Goal: Task Accomplishment & Management: Manage account settings

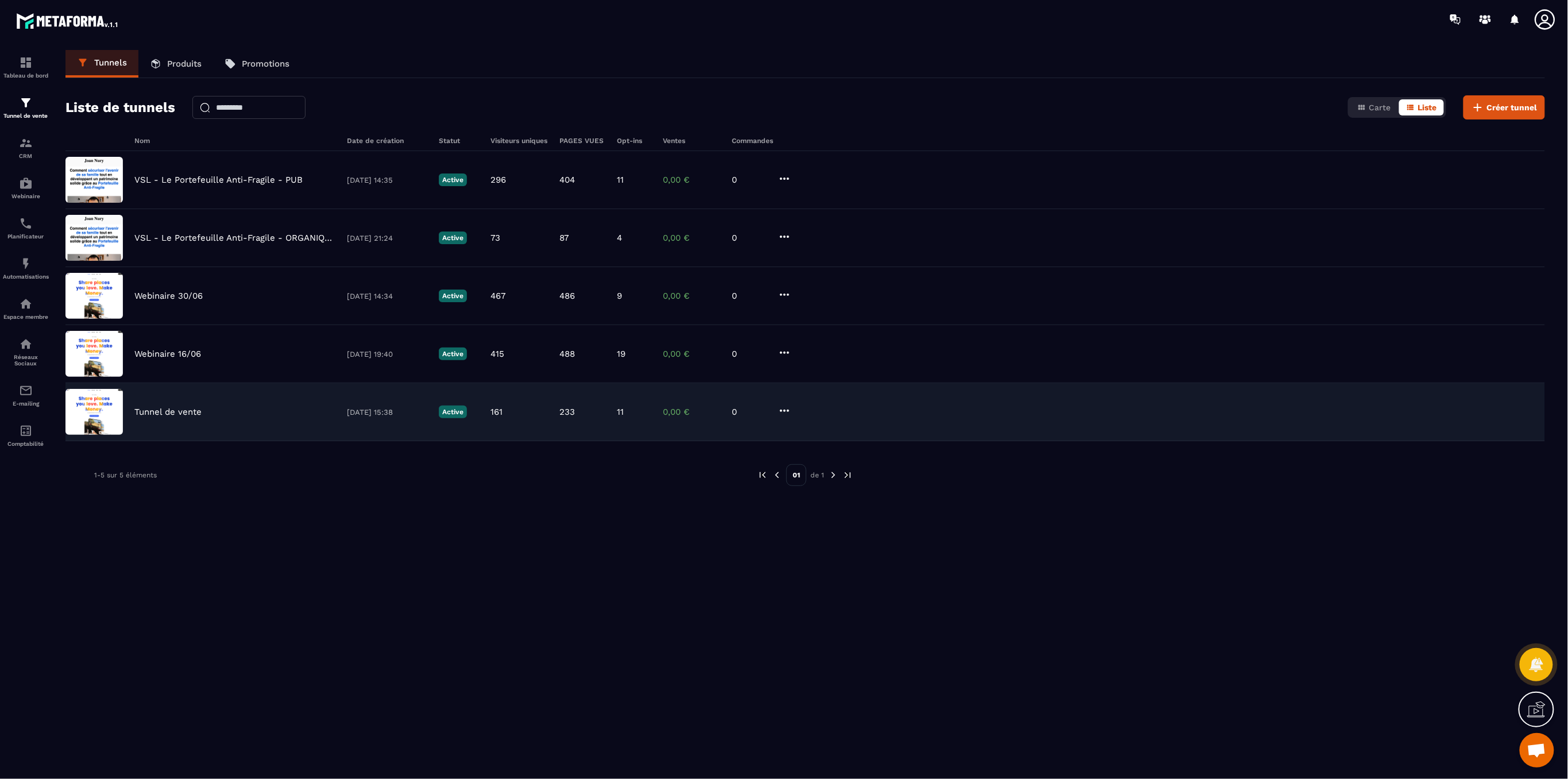
click at [184, 417] on div "Tunnel de vente [DATE] 15:38 Active 161 233 11 0,00 € 0" at bounding box center [805, 413] width 1479 height 58
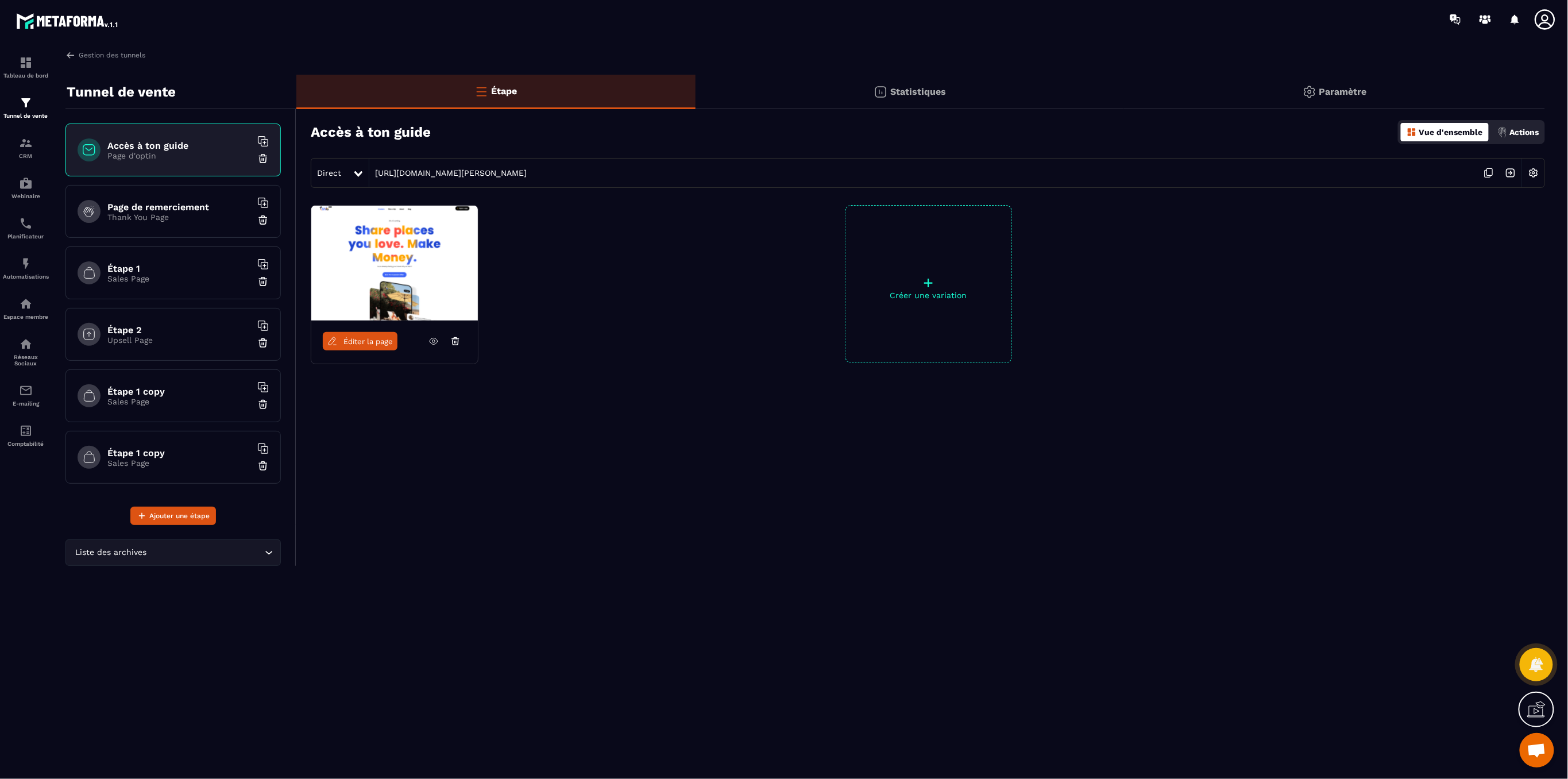
click at [1546, 131] on div "Gestion des tunnels Tunnel de vente Accès à ton guide Page d'optin Page de reme…" at bounding box center [805, 413] width 1503 height 725
click at [1535, 135] on p "Actions" at bounding box center [1524, 132] width 30 height 9
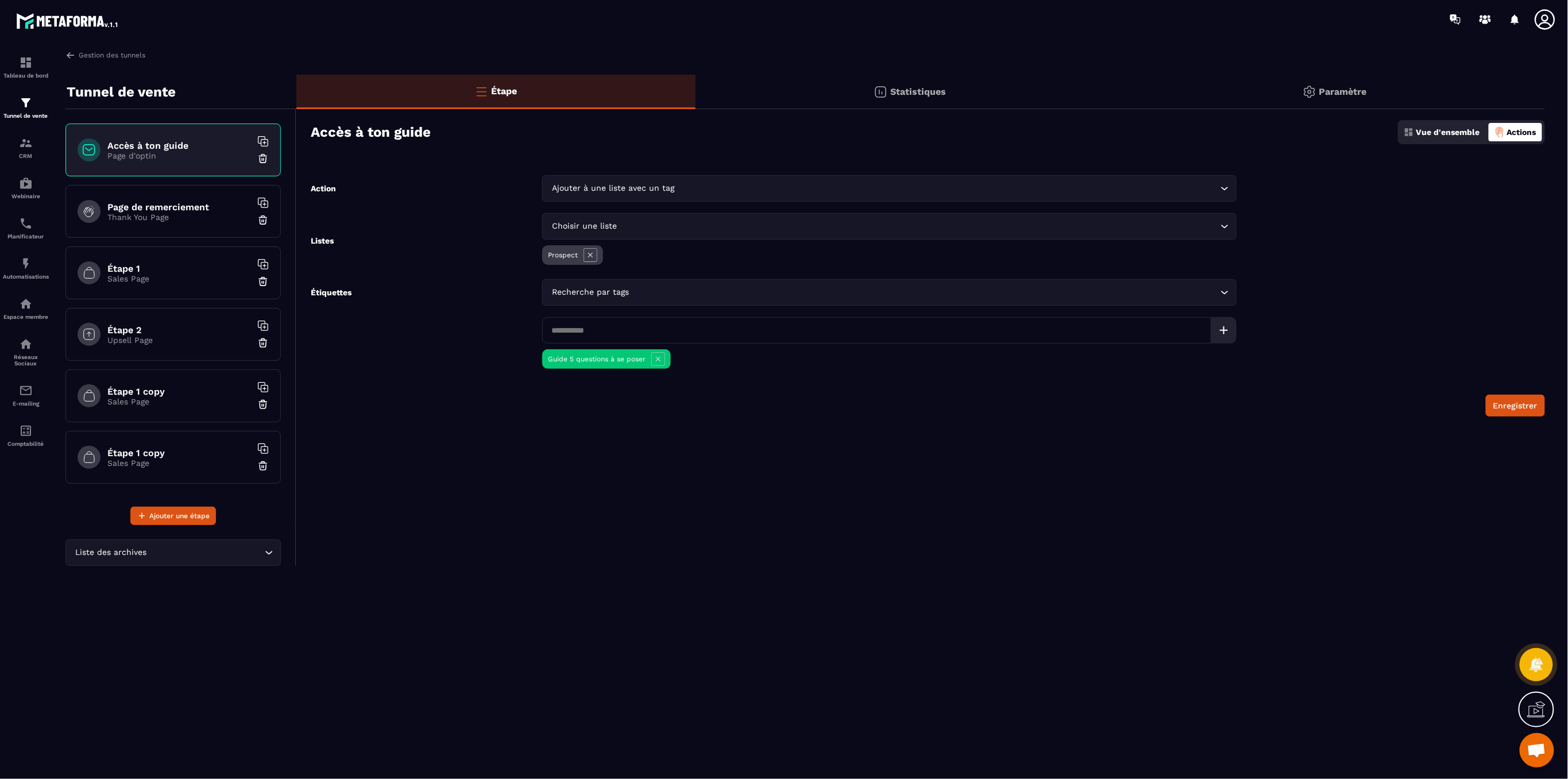
click at [1422, 127] on div "Vue d'ensemble" at bounding box center [1442, 132] width 82 height 19
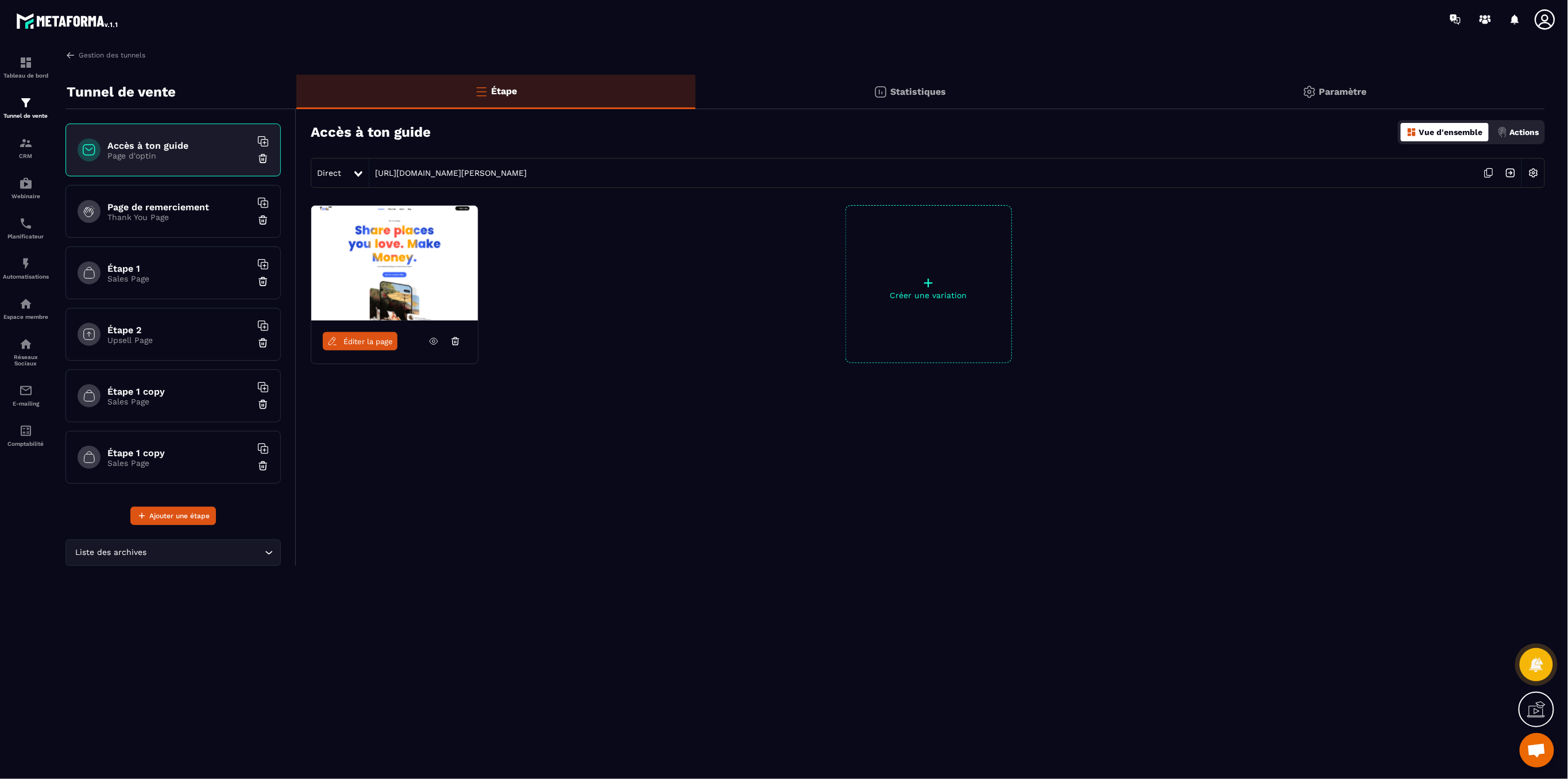
click at [1530, 171] on img at bounding box center [1534, 173] width 22 height 22
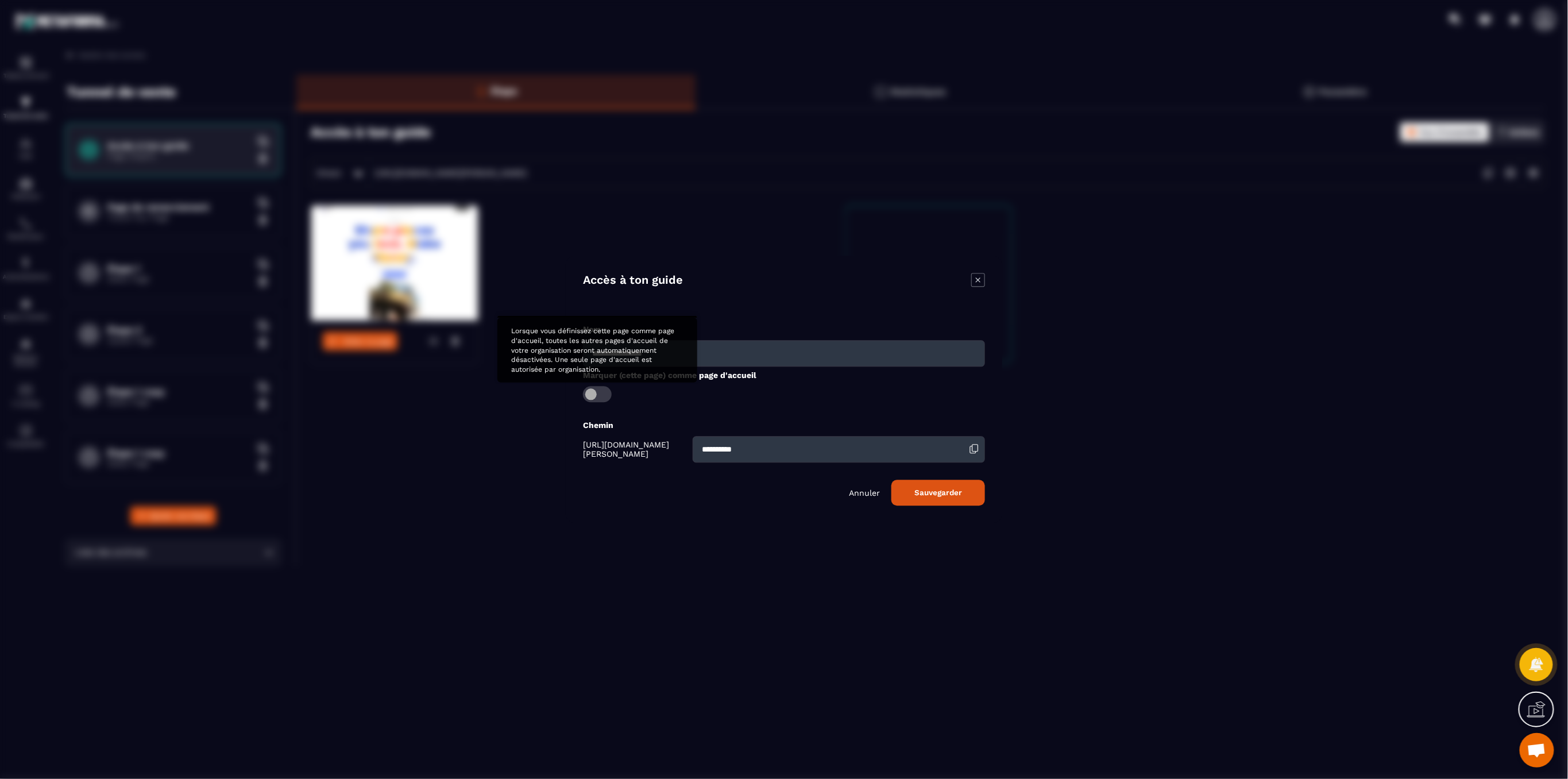
click at [607, 395] on span "Modal window" at bounding box center [597, 395] width 29 height 16
click at [891, 496] on button "Sauvegarder" at bounding box center [938, 494] width 93 height 26
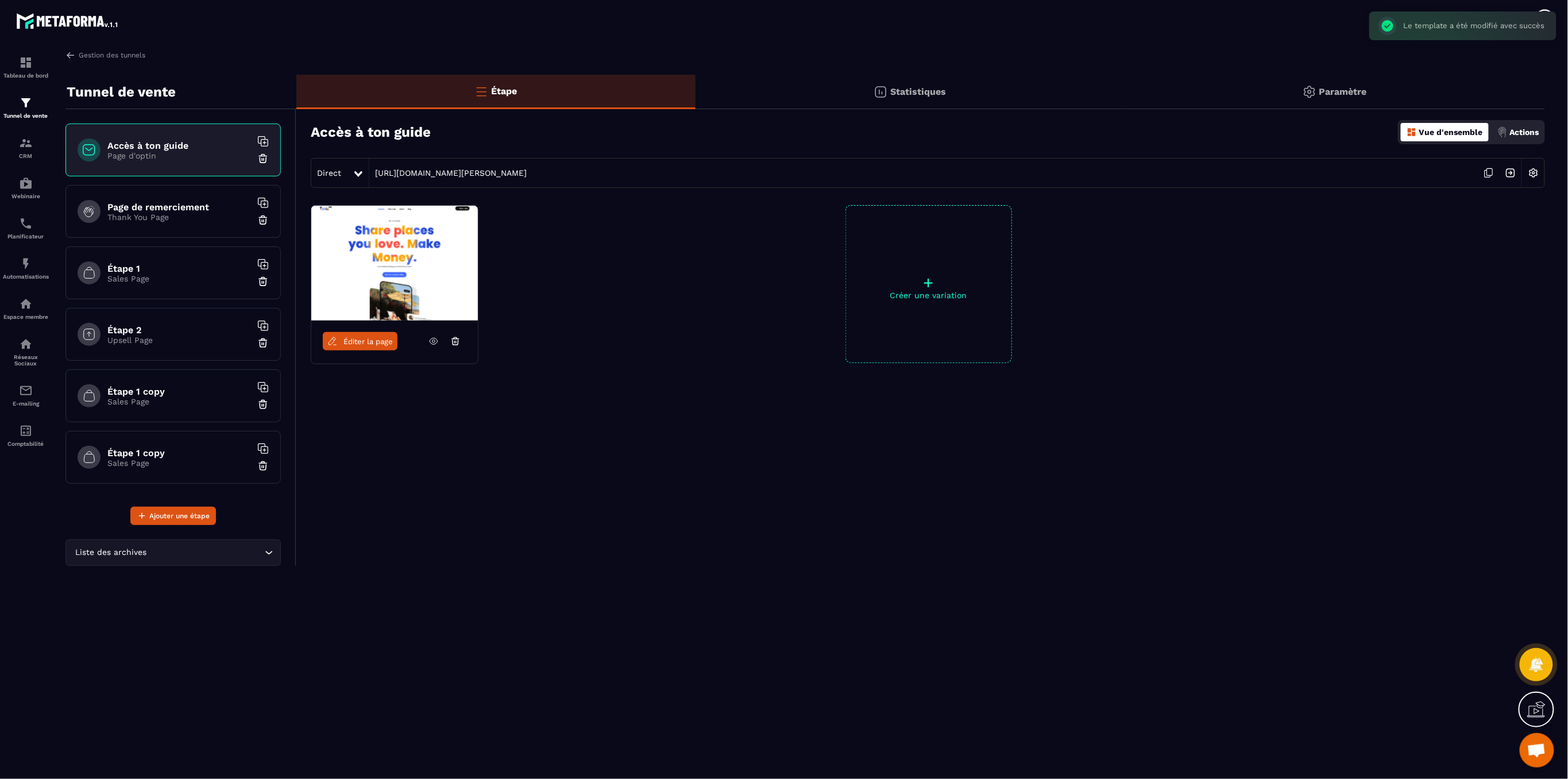
click at [1534, 168] on img at bounding box center [1534, 173] width 22 height 22
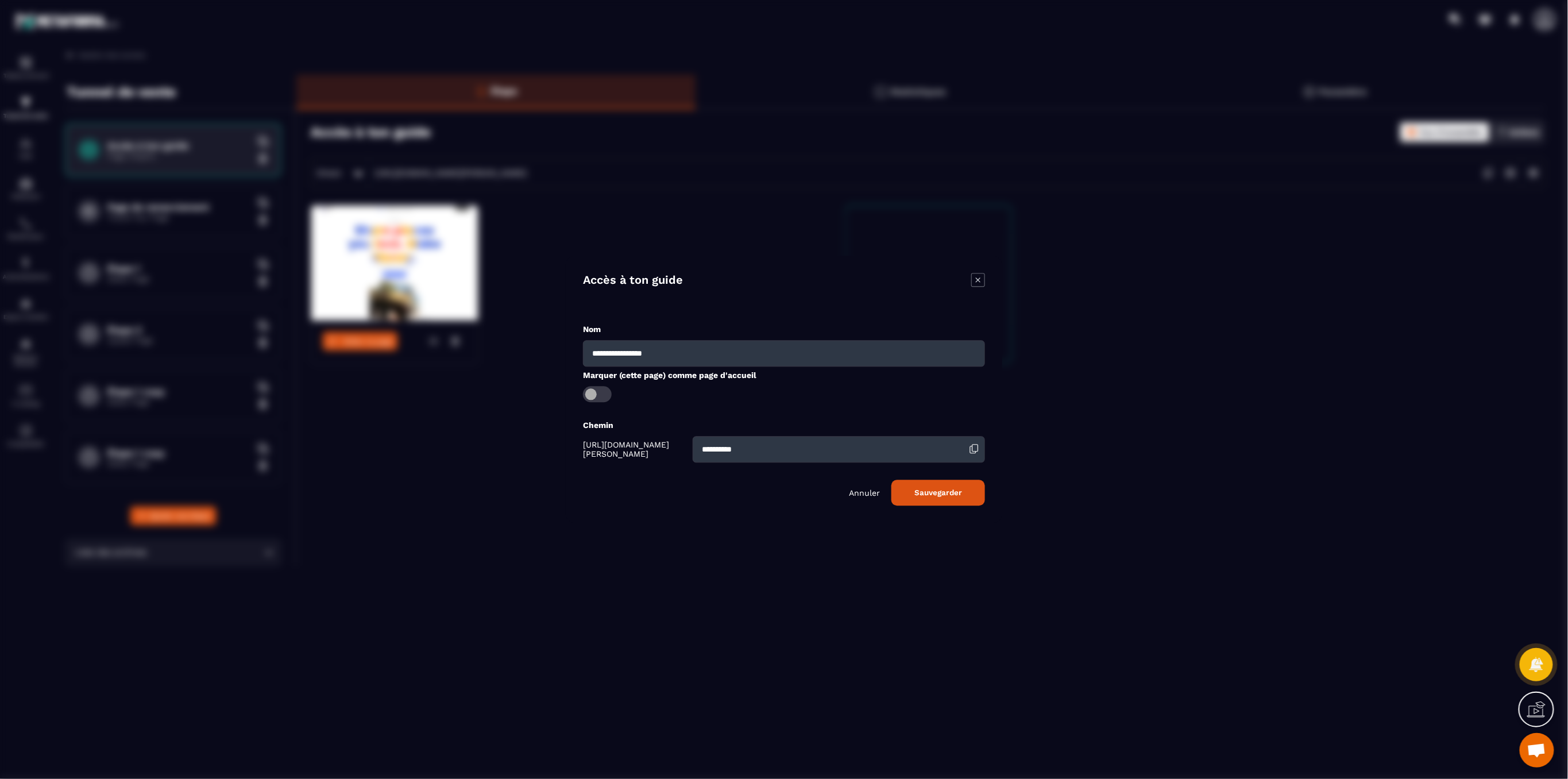
click at [980, 274] on icon "Modal window" at bounding box center [978, 281] width 14 height 14
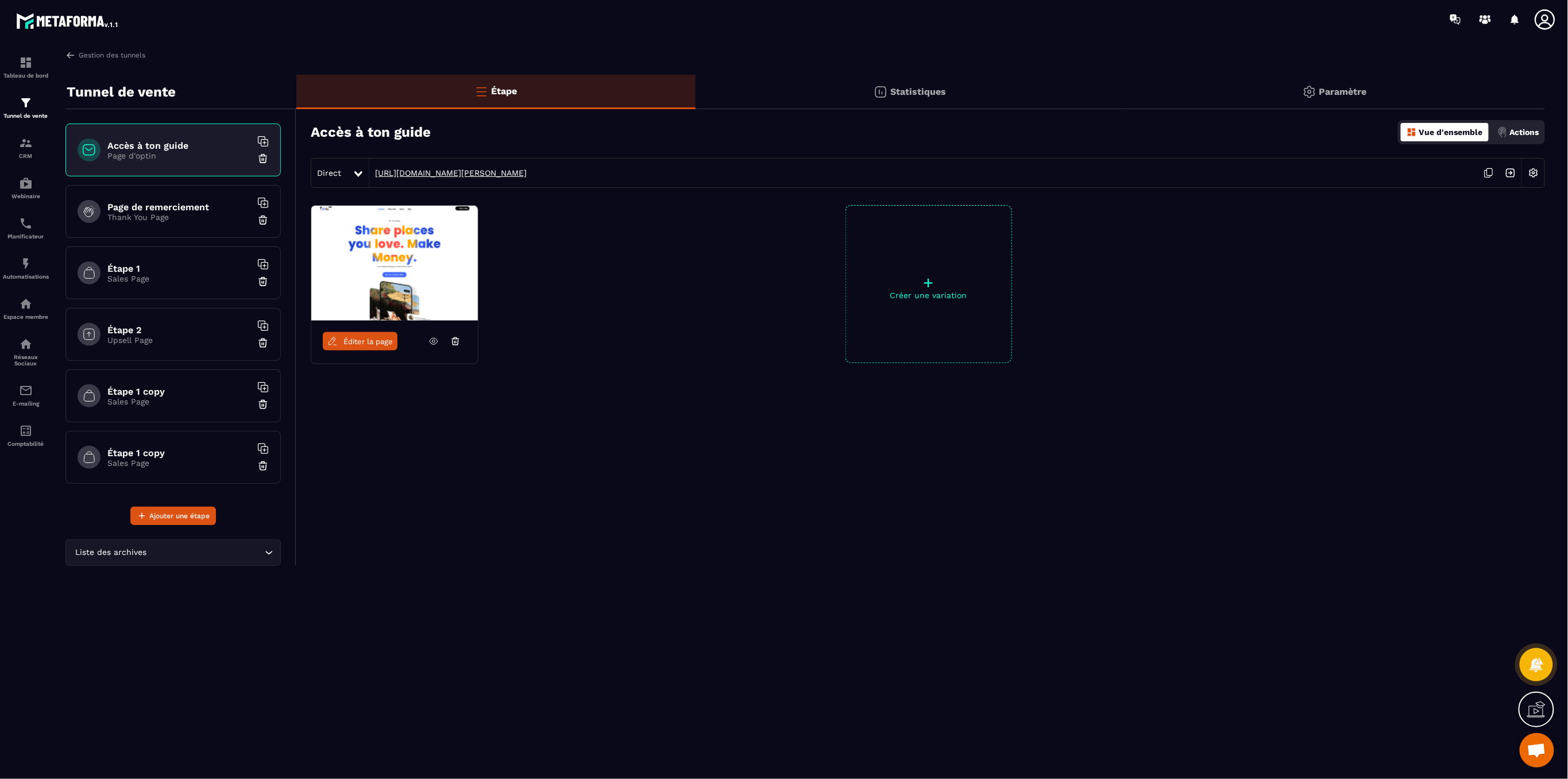
click at [395, 176] on link "[URL][DOMAIN_NAME][PERSON_NAME]" at bounding box center [447, 173] width 157 height 9
drag, startPoint x: 579, startPoint y: 175, endPoint x: 373, endPoint y: 182, distance: 206.1
click at [373, 182] on div "Direct [URL][DOMAIN_NAME][PERSON_NAME]" at bounding box center [928, 173] width 1234 height 30
copy link "[URL][DOMAIN_NAME][PERSON_NAME]"
click at [1536, 175] on img at bounding box center [1534, 173] width 22 height 22
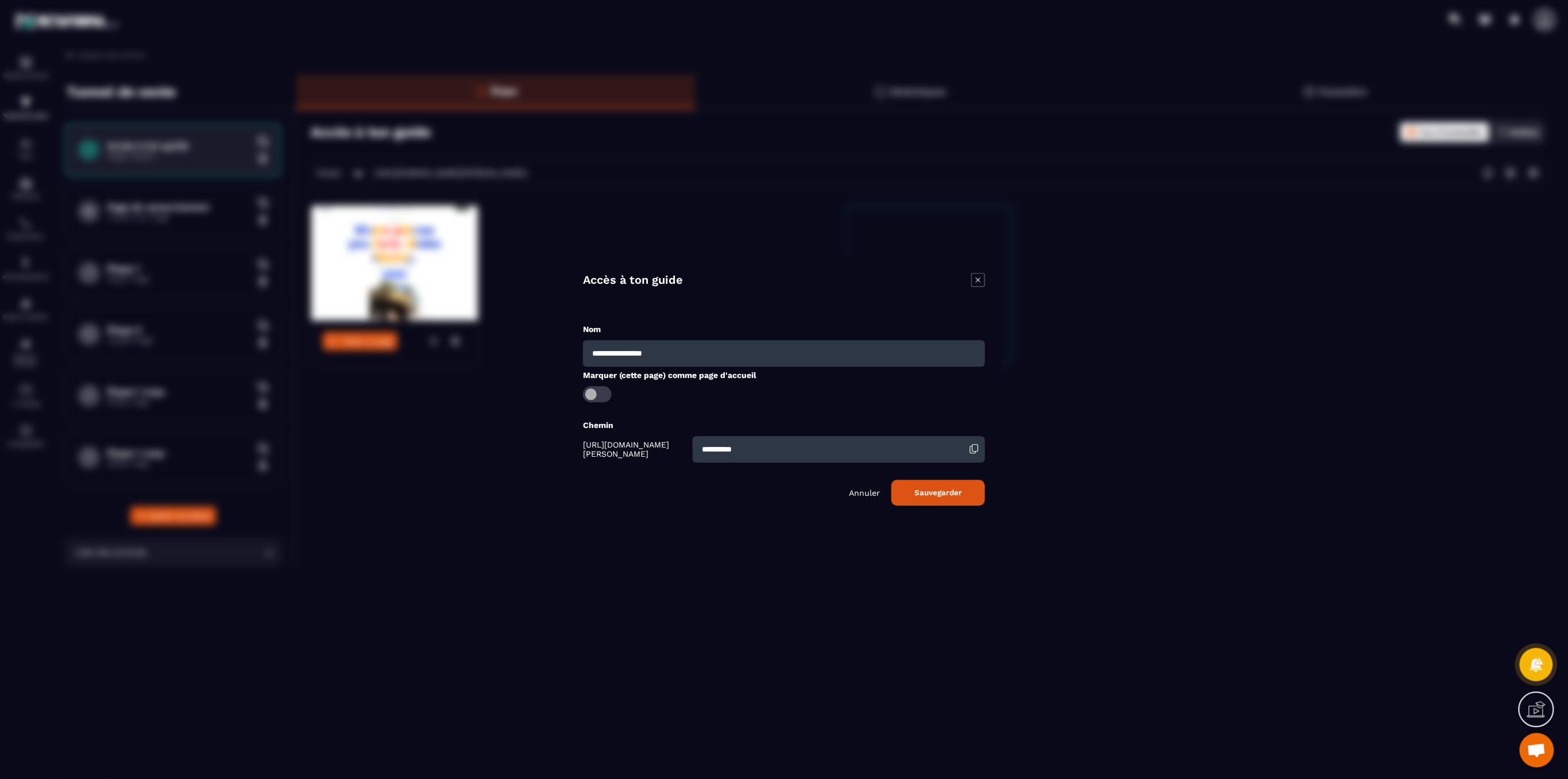
click at [975, 274] on icon "Modal window" at bounding box center [978, 281] width 14 height 14
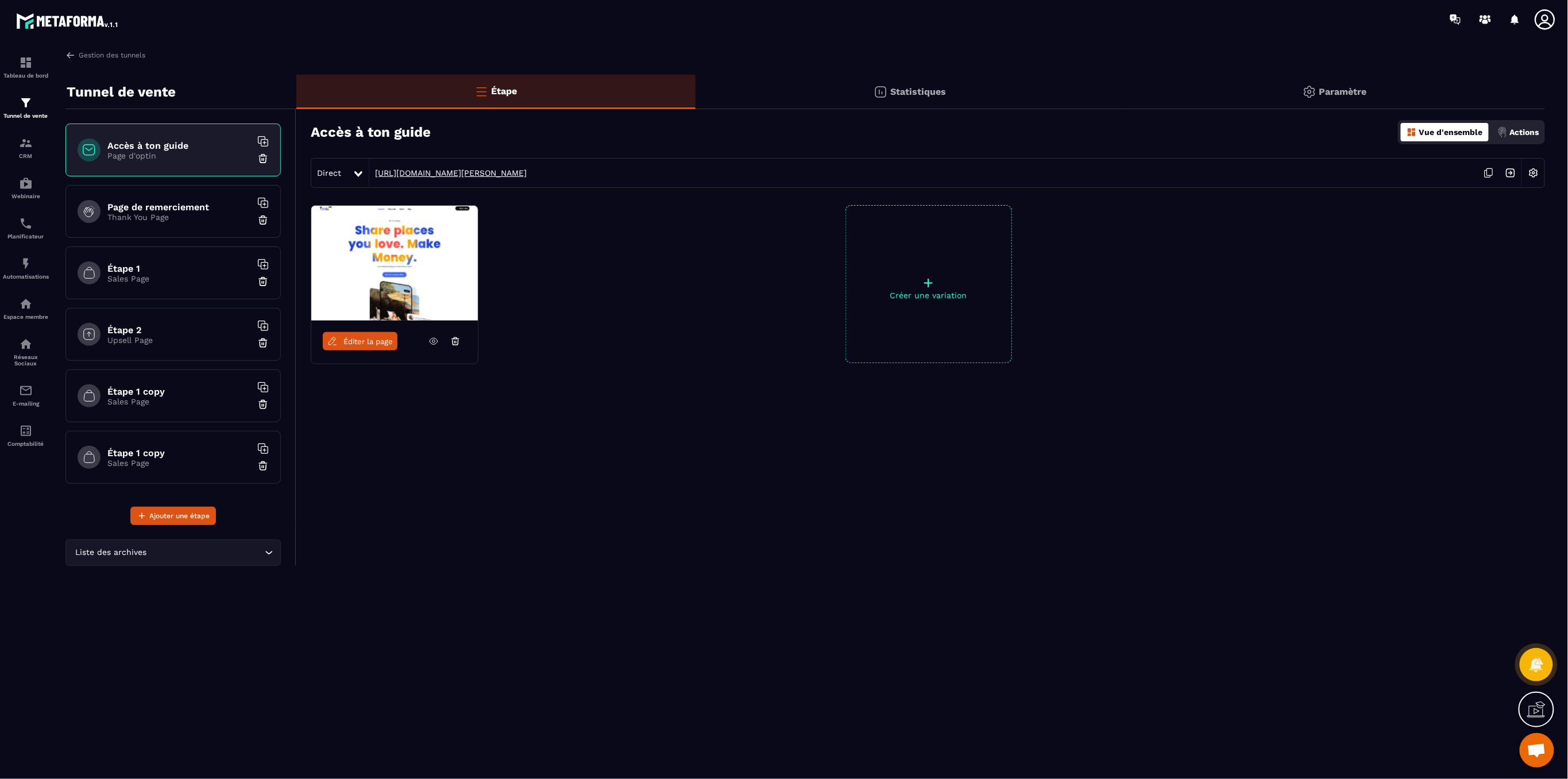
click at [453, 171] on link "[URL][DOMAIN_NAME][PERSON_NAME]" at bounding box center [447, 173] width 157 height 9
click at [1538, 133] on p "Actions" at bounding box center [1524, 132] width 30 height 9
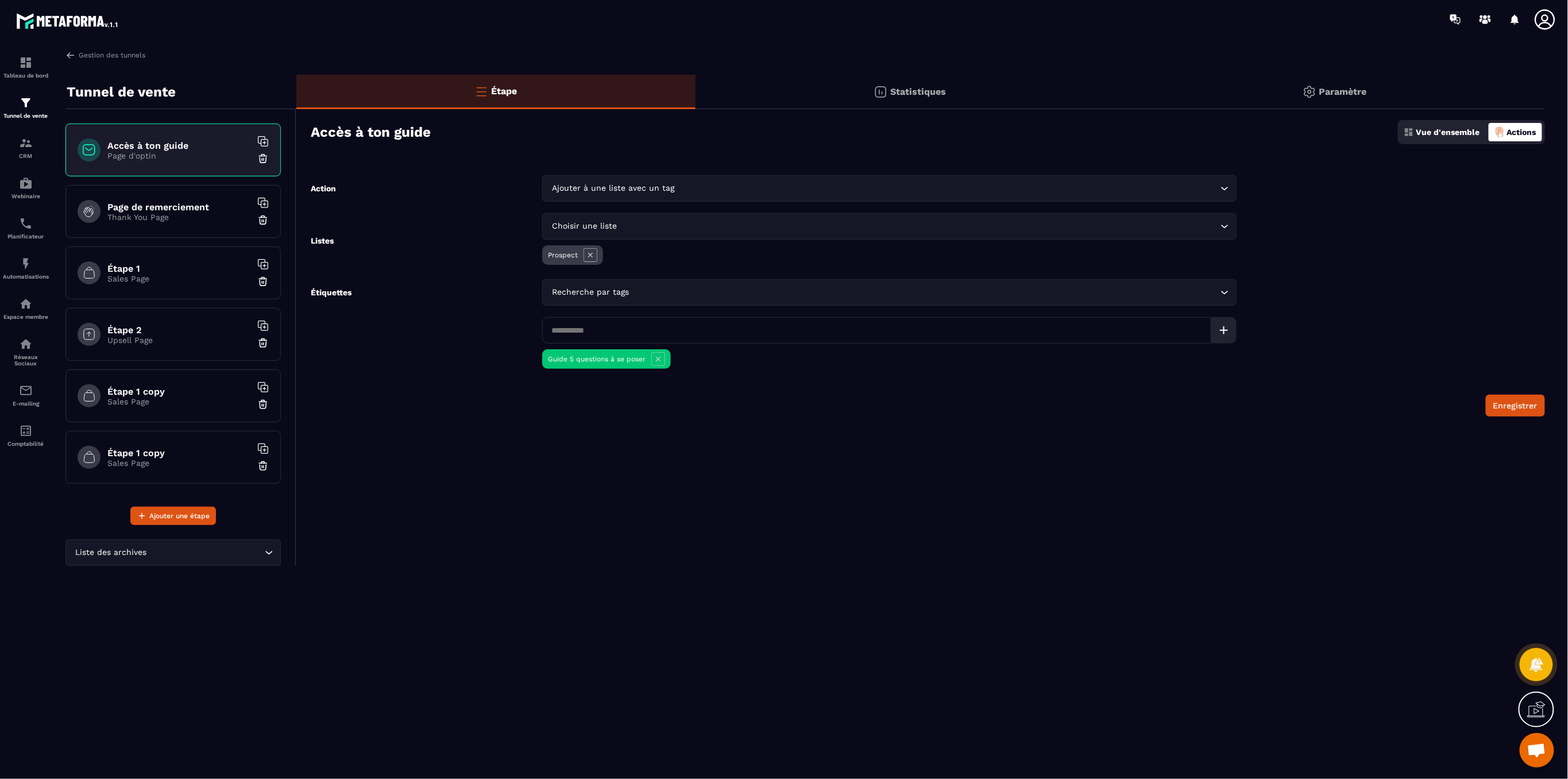
click at [1471, 131] on p "Vue d'ensemble" at bounding box center [1448, 132] width 64 height 9
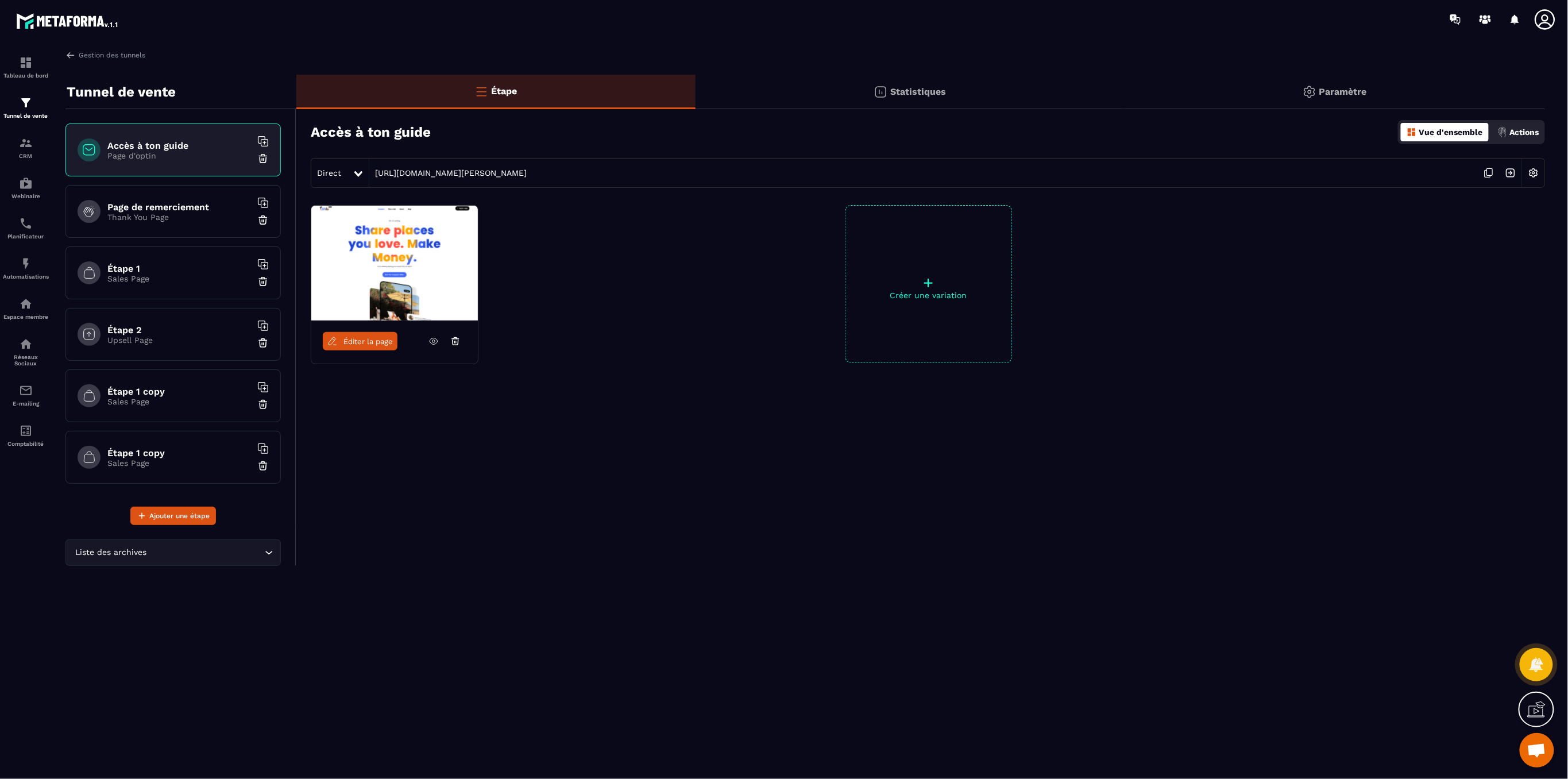
click at [1538, 173] on img at bounding box center [1534, 173] width 22 height 22
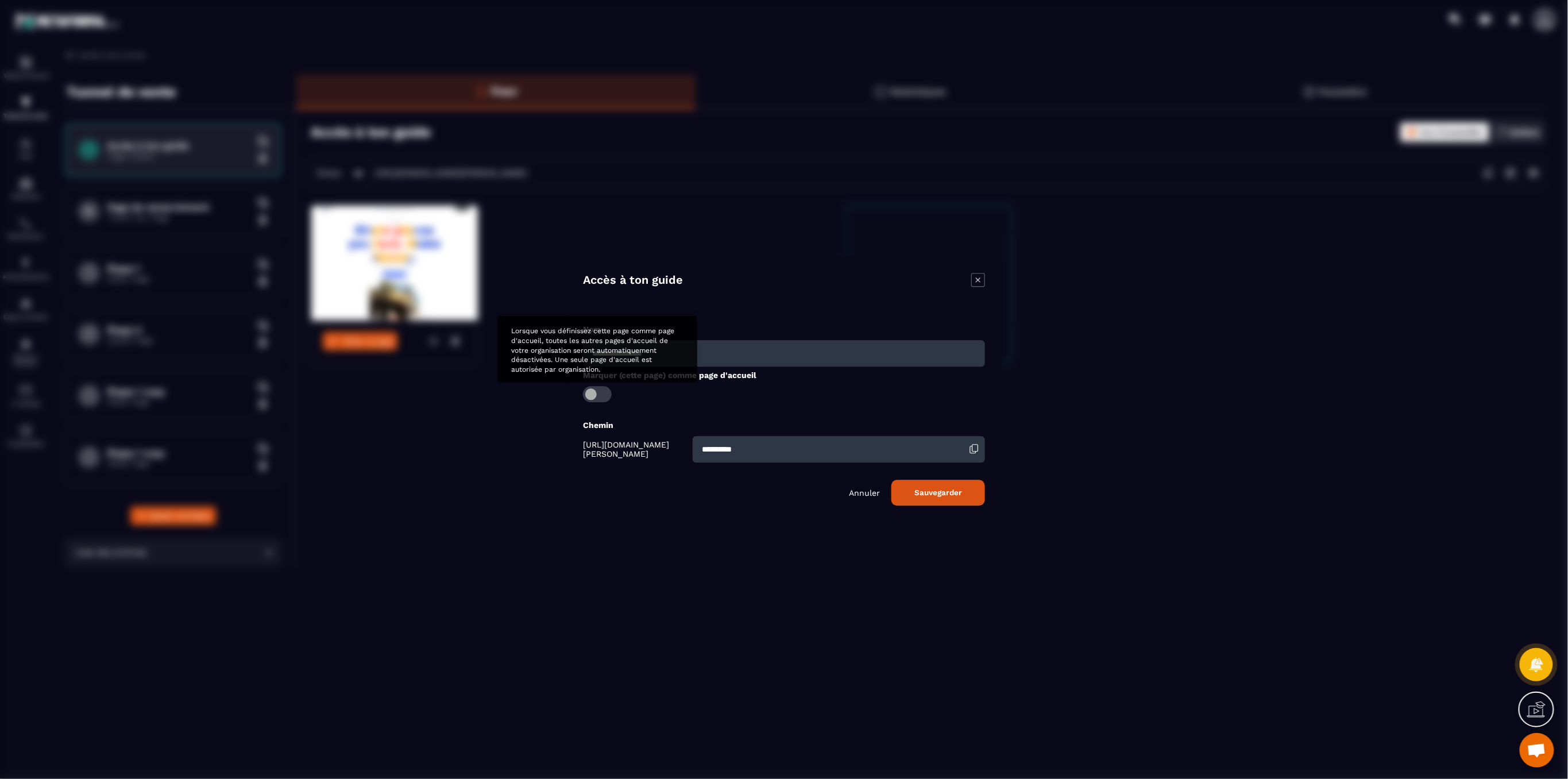
click at [593, 393] on span "Modal window" at bounding box center [597, 395] width 29 height 16
click at [891, 495] on button "Sauvegarder" at bounding box center [938, 494] width 93 height 26
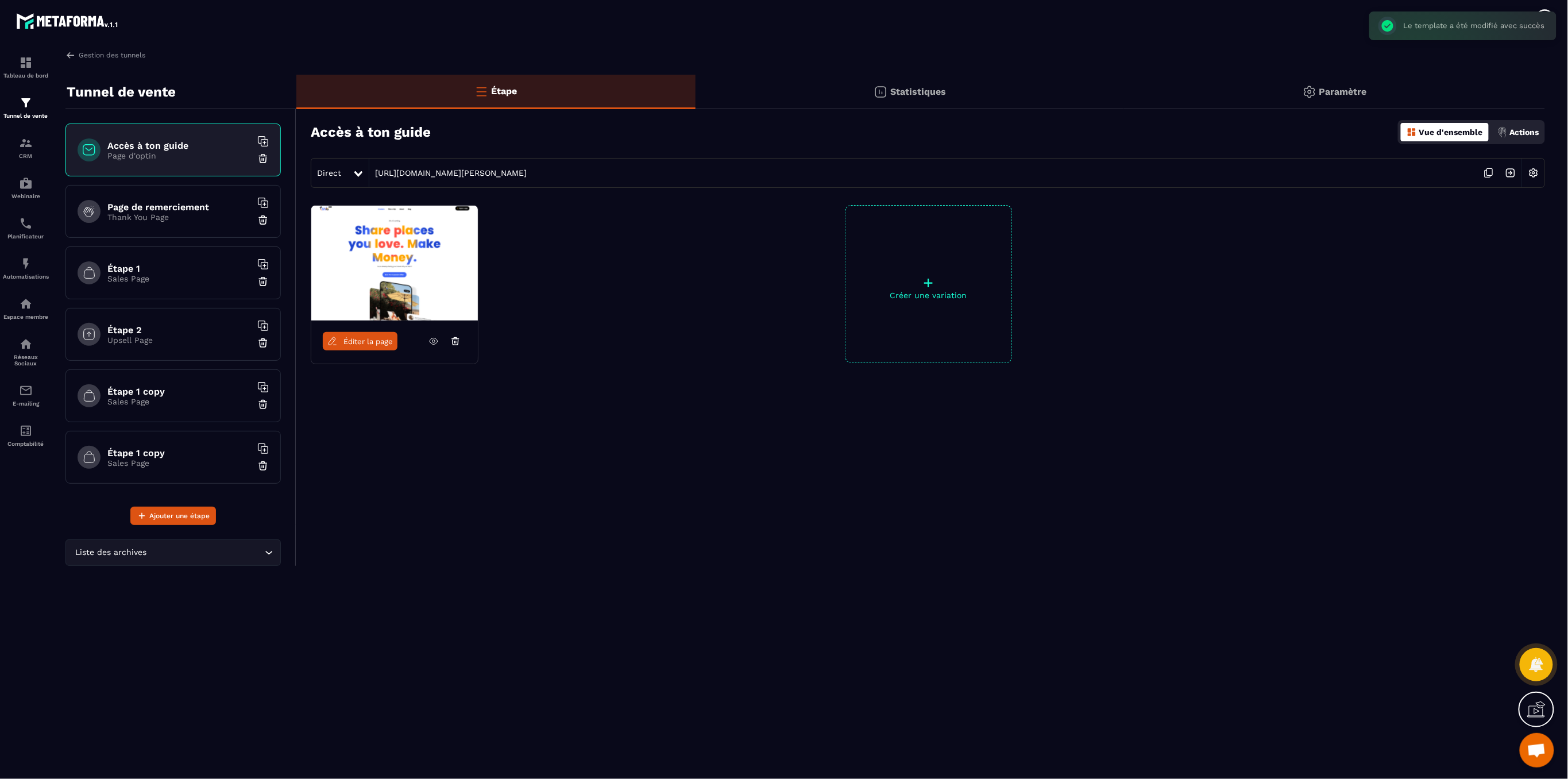
click at [439, 535] on div "Étape Statistiques Paramètre Accès à ton guide Vue d'ensemble Actions Direct [U…" at bounding box center [920, 320] width 1248 height 492
click at [1546, 23] on icon at bounding box center [1544, 19] width 20 height 20
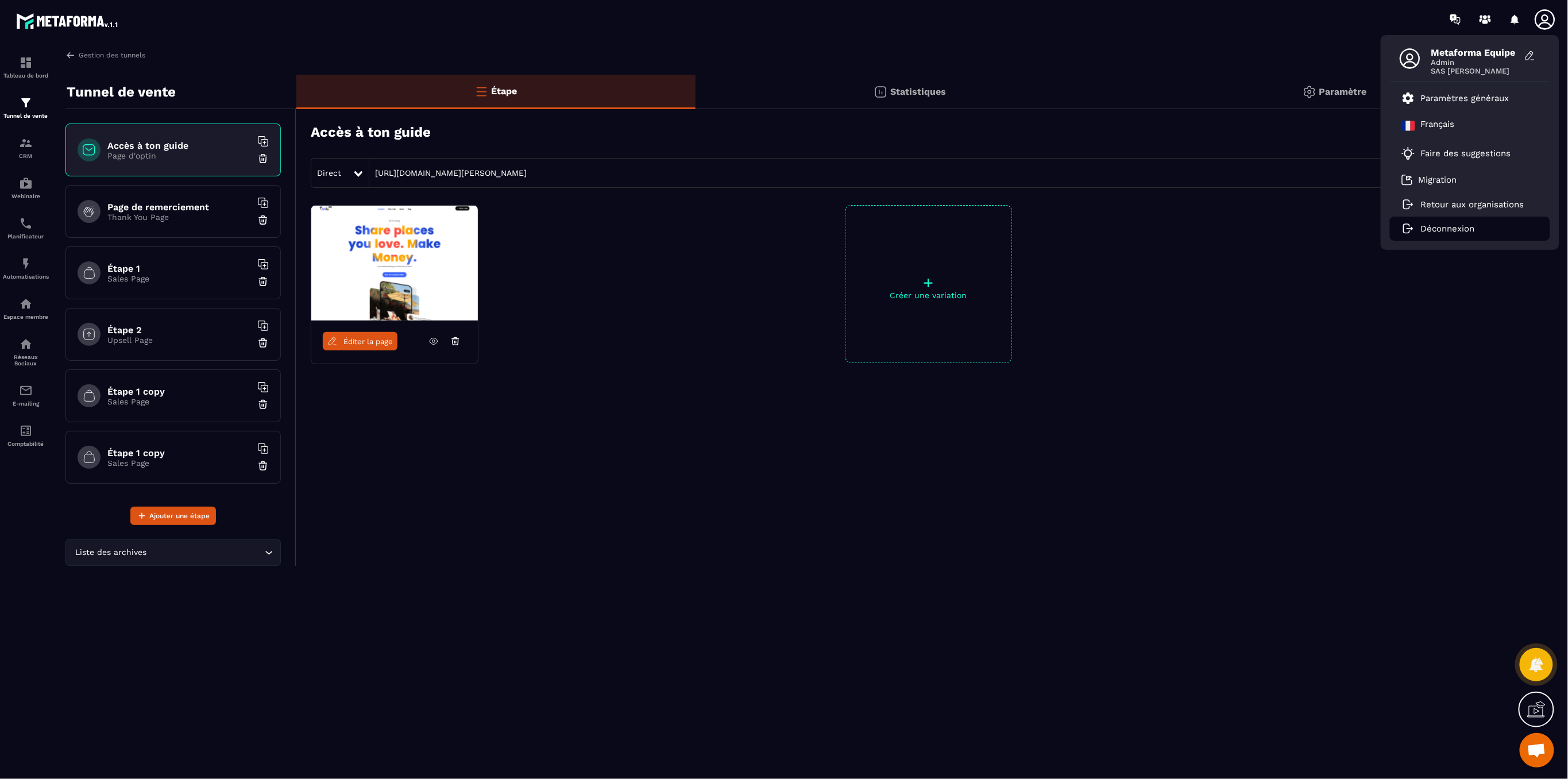
click at [1422, 225] on p "Déconnexion" at bounding box center [1448, 228] width 54 height 10
